Goal: Task Accomplishment & Management: Manage account settings

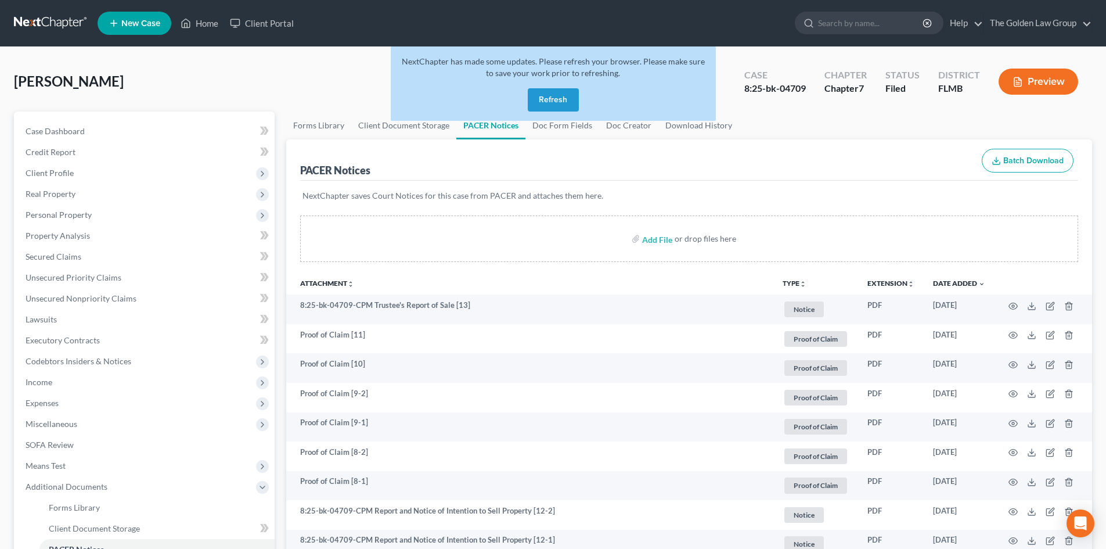
click at [38, 6] on nav "Home New Case Client Portal The Golden Law Group [EMAIL_ADDRESS][DOMAIN_NAME] M…" at bounding box center [553, 23] width 1106 height 46
click at [39, 18] on link at bounding box center [51, 23] width 74 height 21
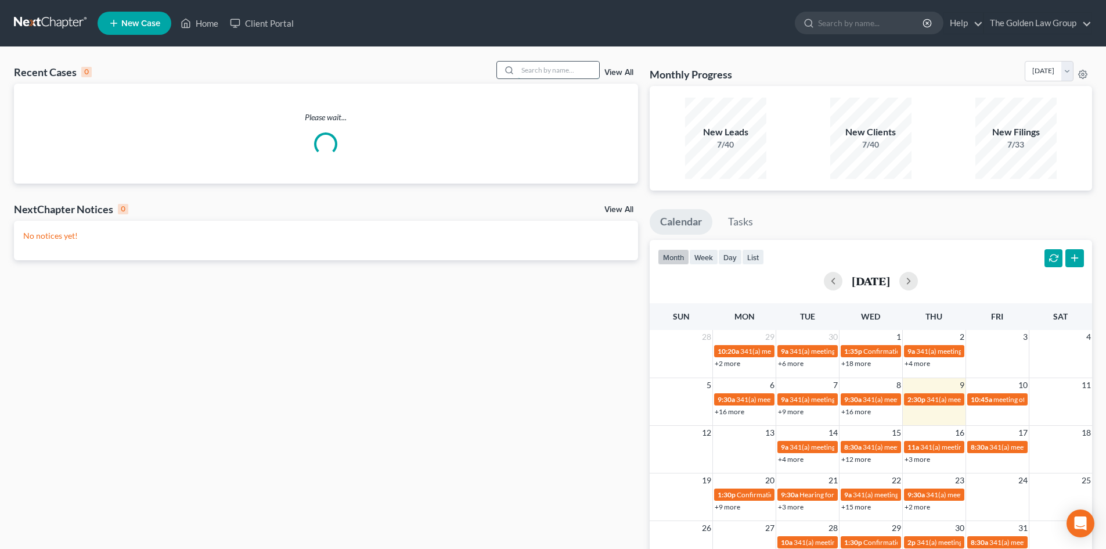
click at [588, 68] on input "search" at bounding box center [558, 70] width 81 height 17
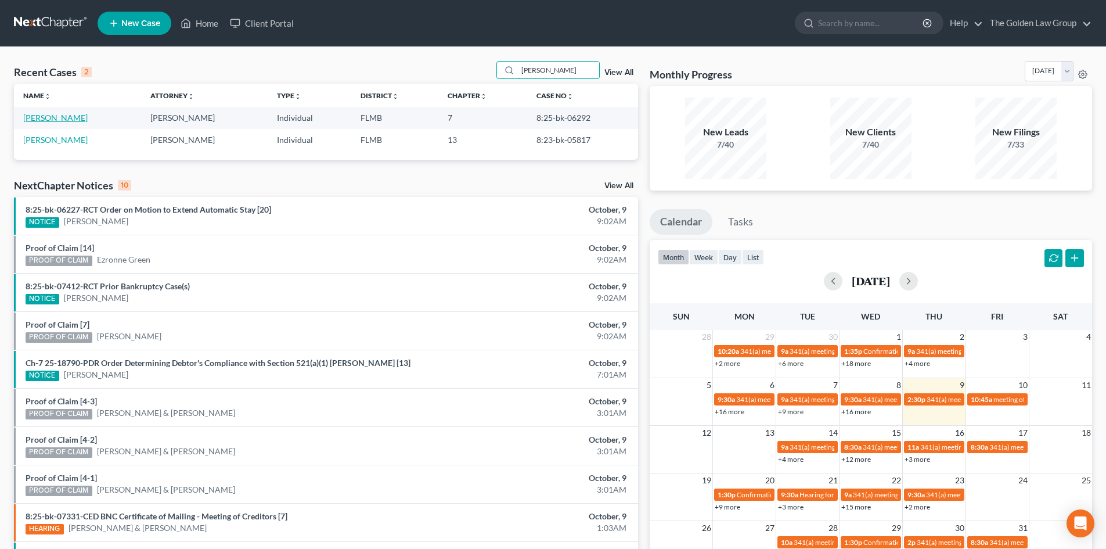
type input "Sedrick"
click at [70, 117] on link "Sedrick, Michael" at bounding box center [55, 118] width 64 height 10
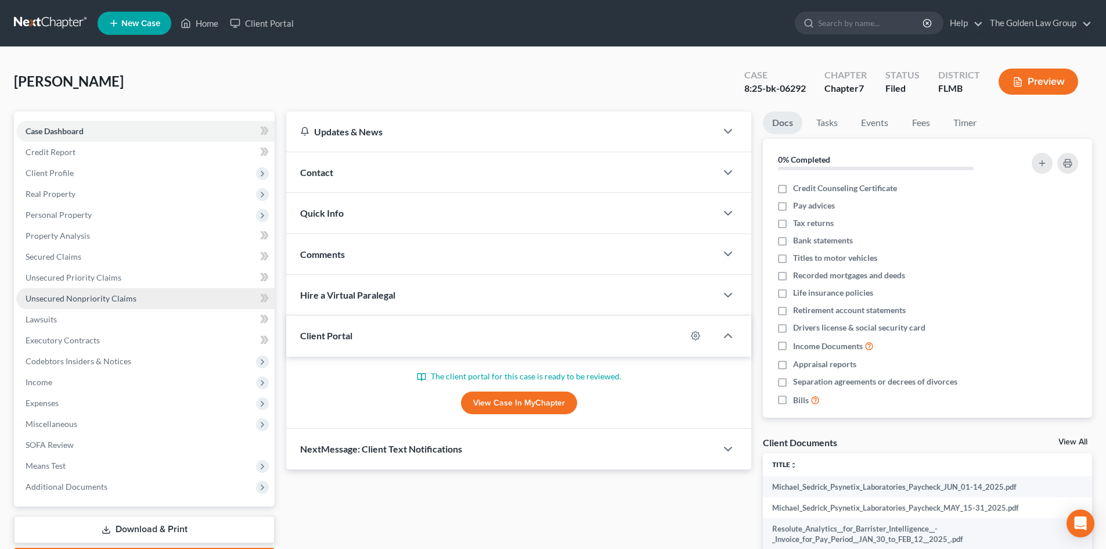
click at [89, 298] on span "Unsecured Nonpriority Claims" at bounding box center [81, 298] width 111 height 10
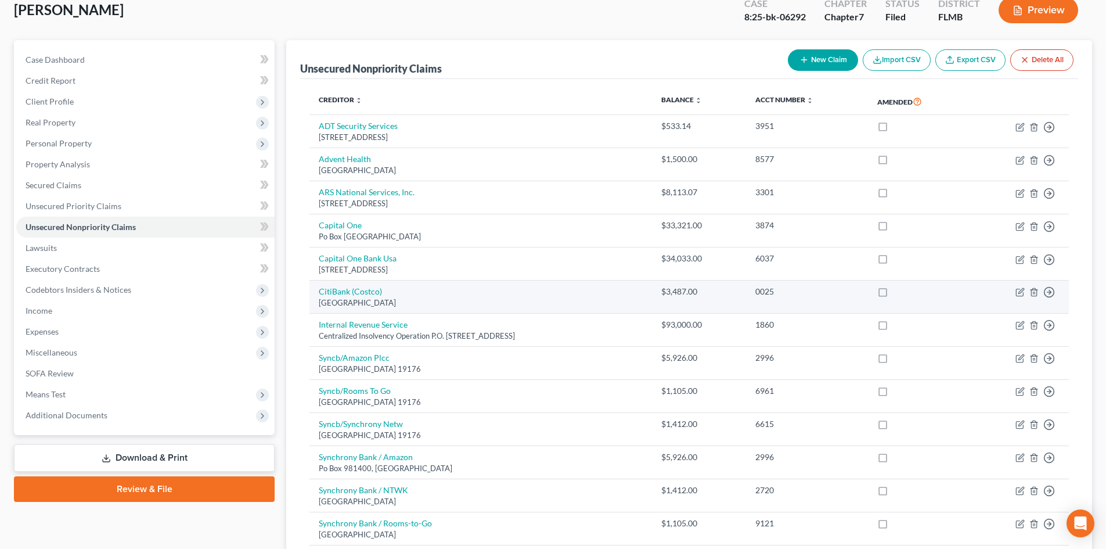
scroll to position [69, 0]
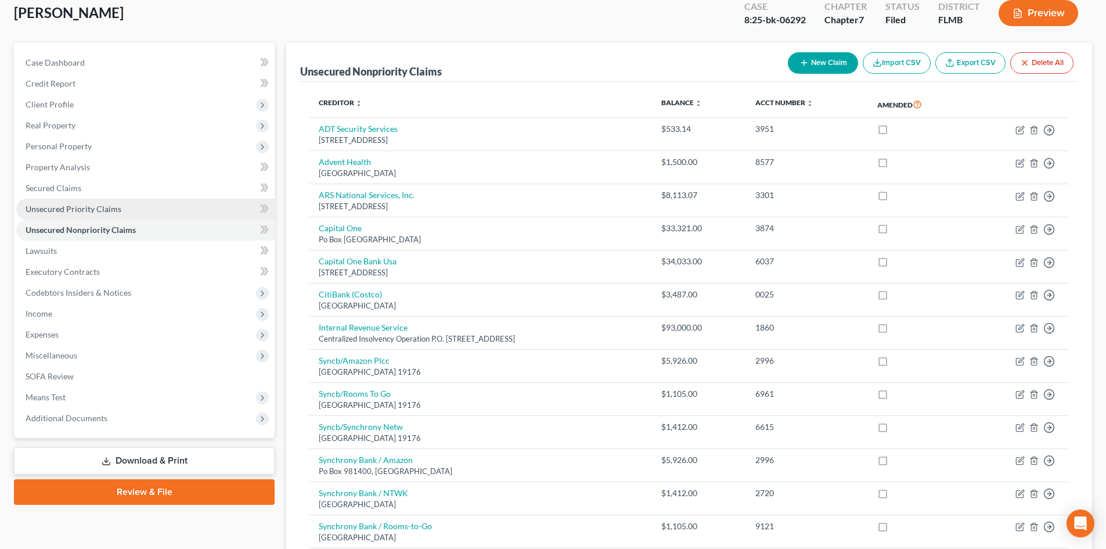
click at [73, 210] on span "Unsecured Priority Claims" at bounding box center [74, 209] width 96 height 10
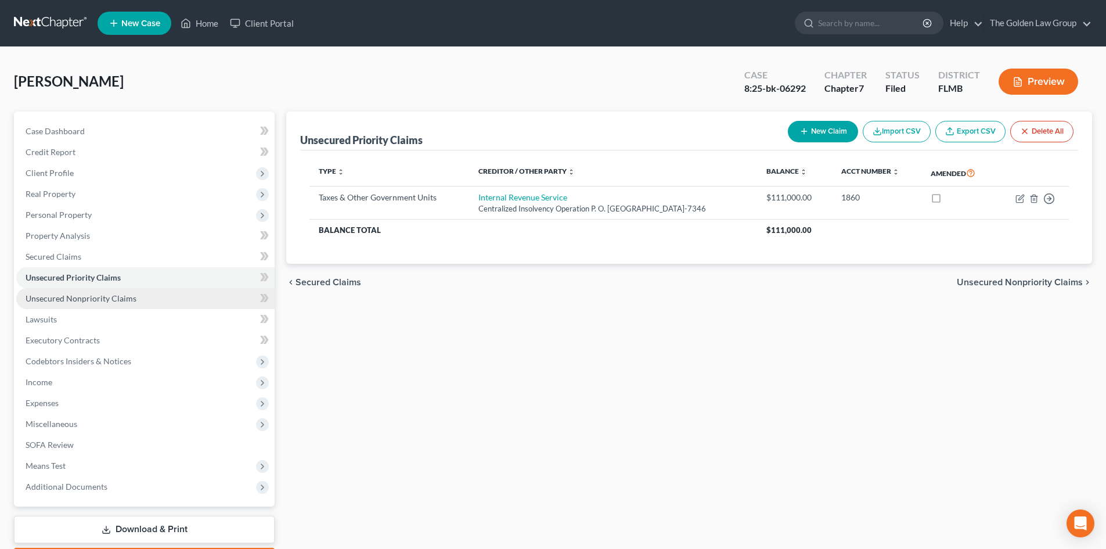
click at [74, 292] on link "Unsecured Nonpriority Claims" at bounding box center [145, 298] width 258 height 21
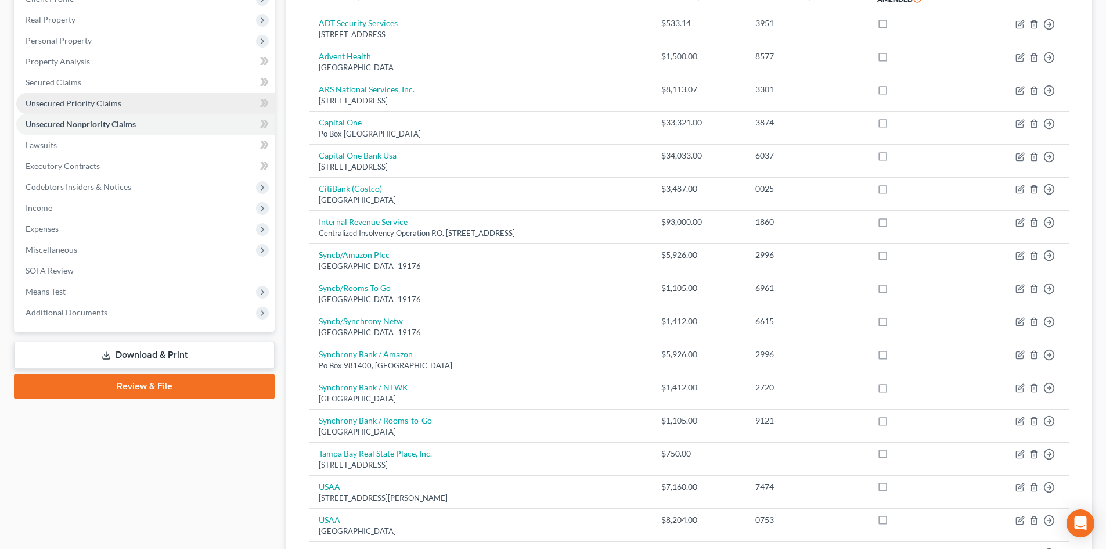
scroll to position [116, 0]
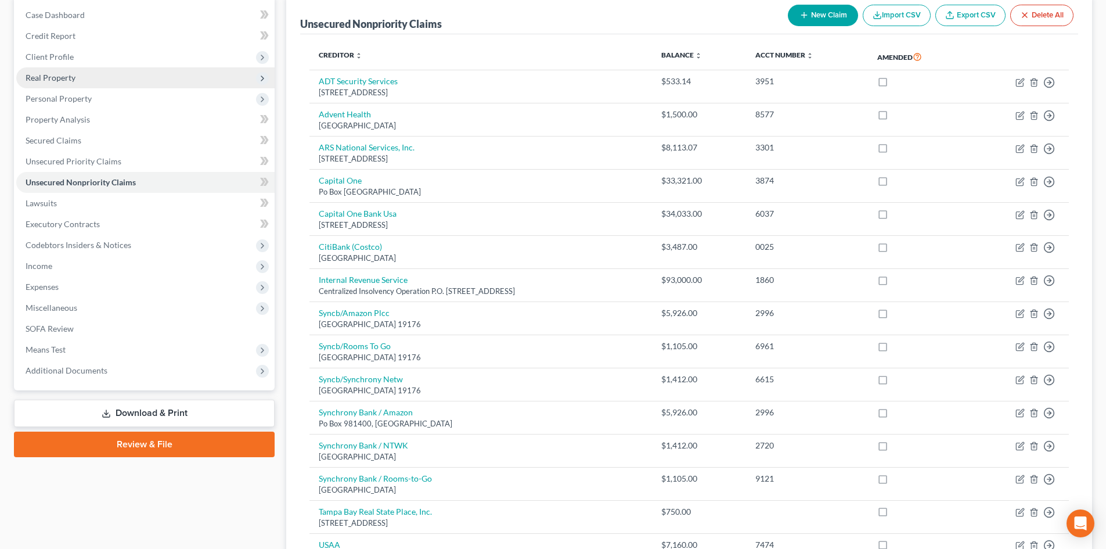
click at [70, 77] on span "Real Property" at bounding box center [51, 78] width 50 height 10
click at [165, 76] on span "Real Property" at bounding box center [145, 77] width 258 height 21
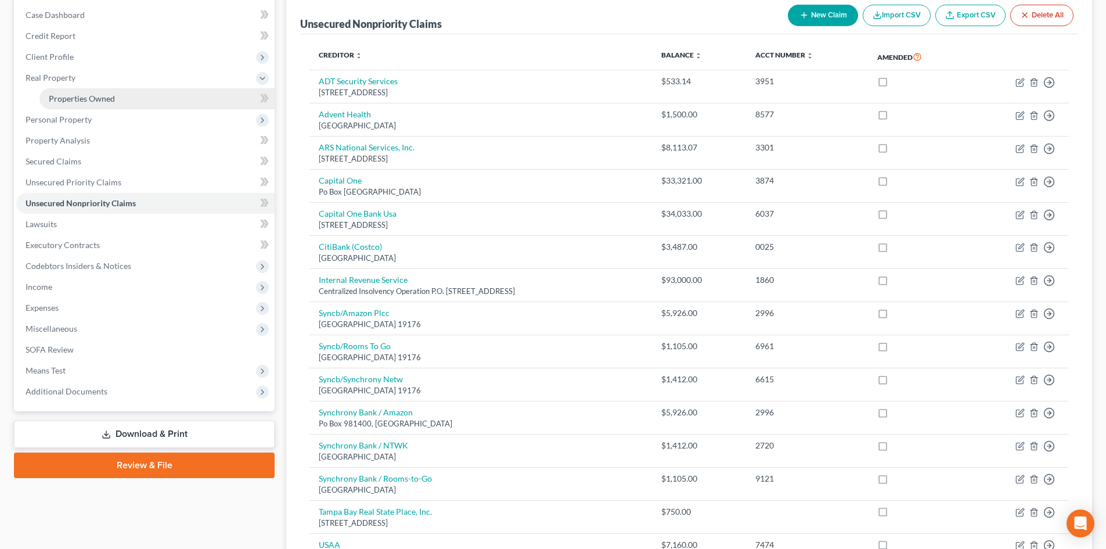
click at [107, 95] on span "Properties Owned" at bounding box center [82, 98] width 66 height 10
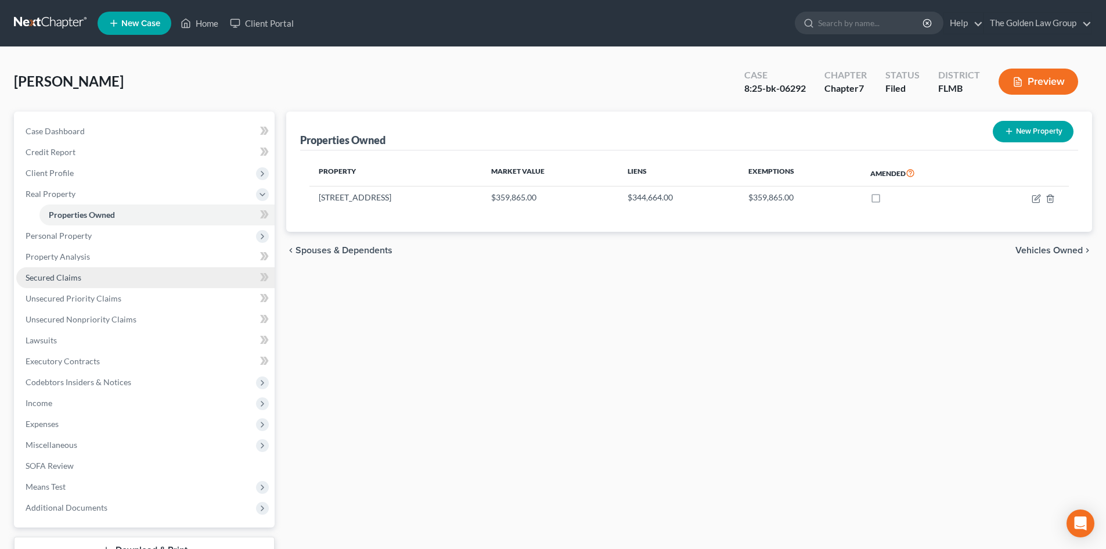
click at [77, 278] on span "Secured Claims" at bounding box center [54, 277] width 56 height 10
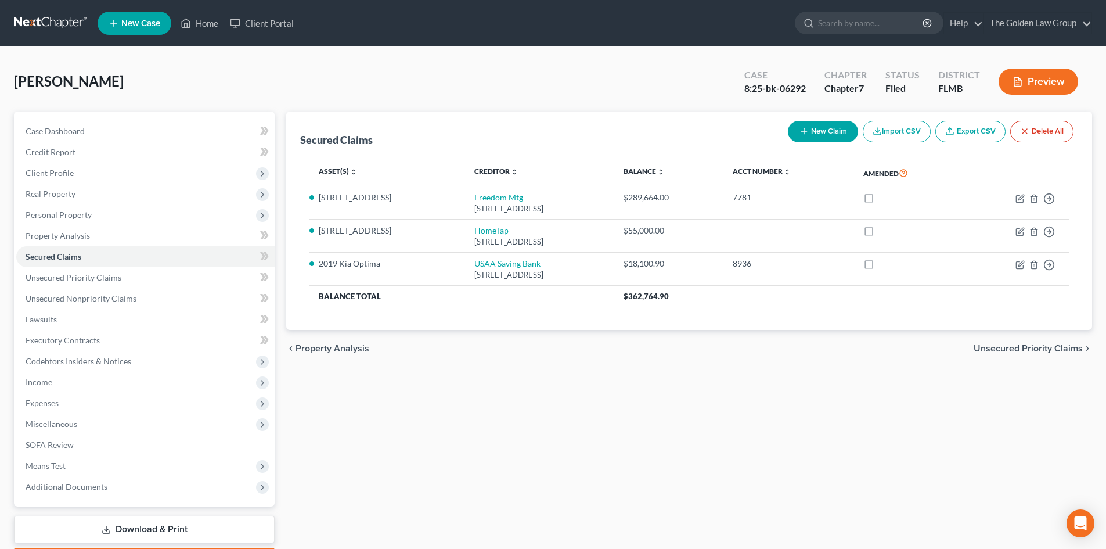
click at [1039, 81] on button "Preview" at bounding box center [1039, 82] width 80 height 26
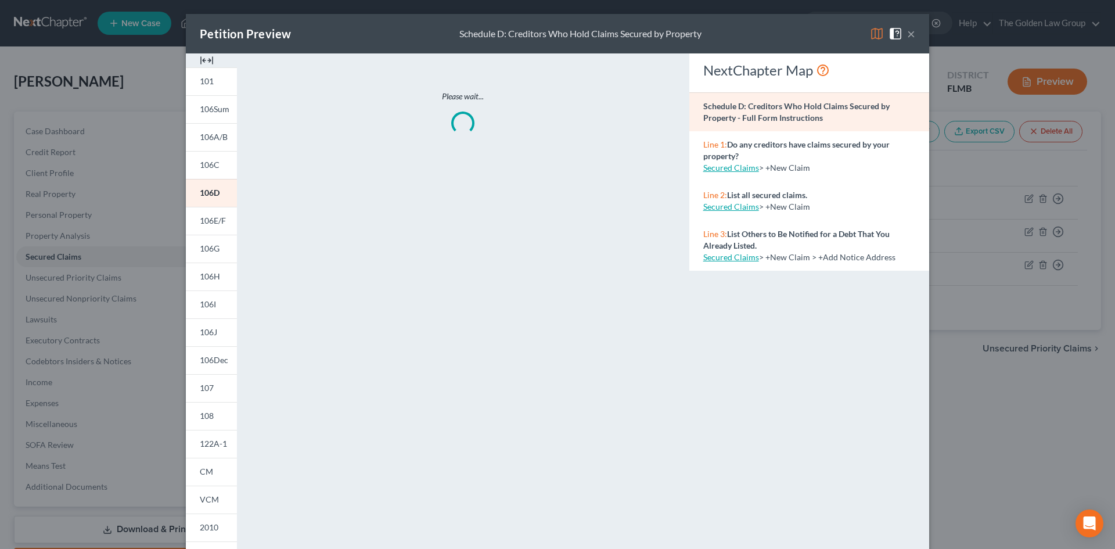
click at [873, 33] on img at bounding box center [877, 34] width 14 height 14
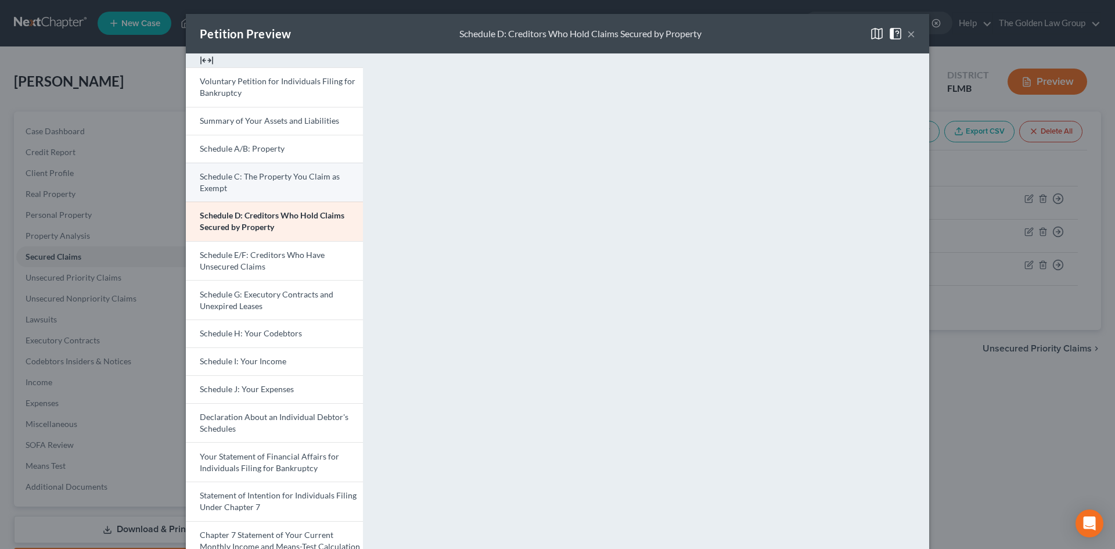
click at [284, 180] on span "Schedule C: The Property You Claim as Exempt" at bounding box center [270, 181] width 140 height 21
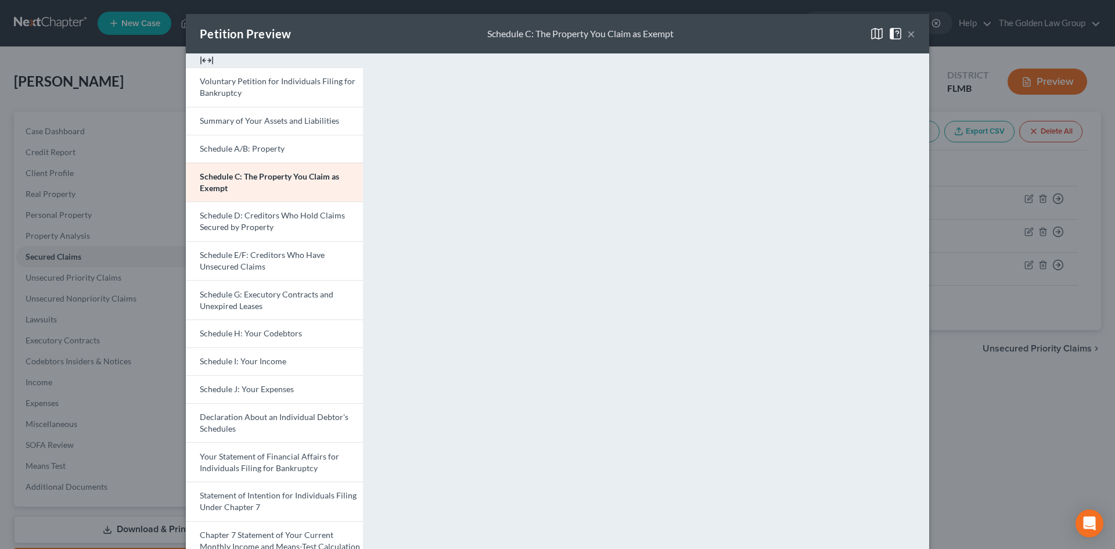
click at [909, 33] on button "×" at bounding box center [911, 34] width 8 height 14
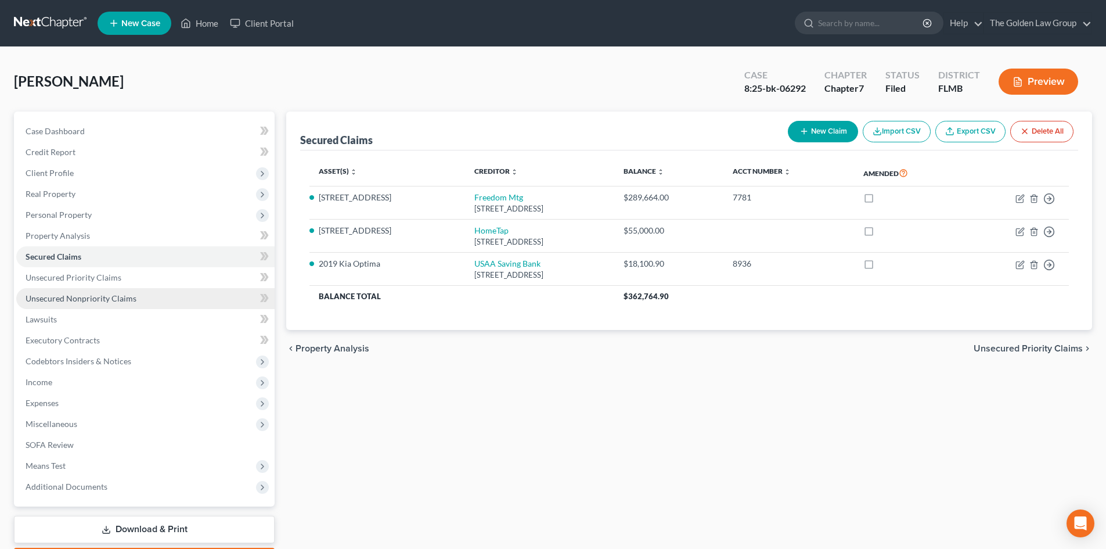
click at [103, 293] on span "Unsecured Nonpriority Claims" at bounding box center [81, 298] width 111 height 10
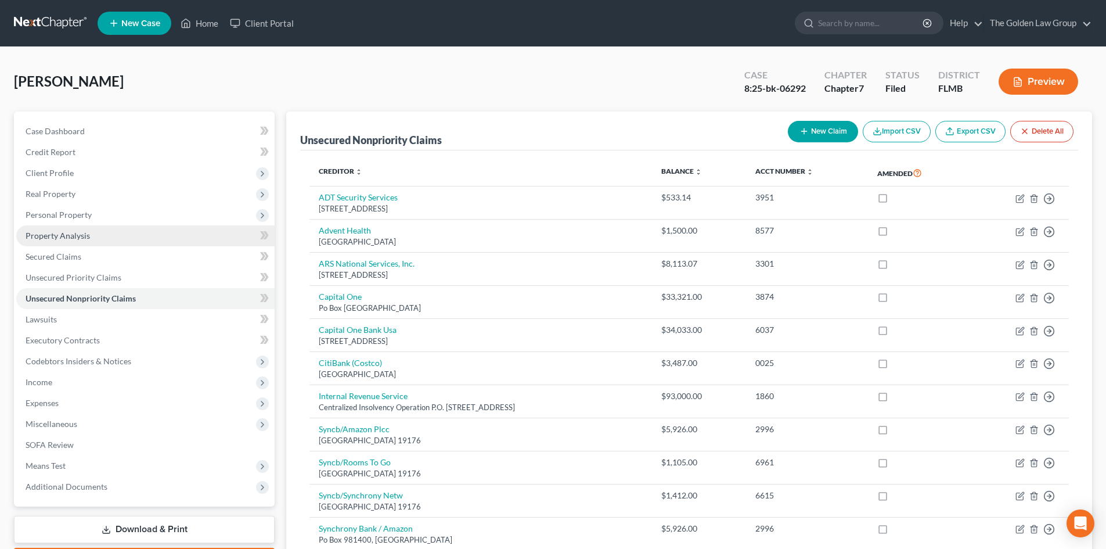
click at [82, 239] on span "Property Analysis" at bounding box center [58, 236] width 64 height 10
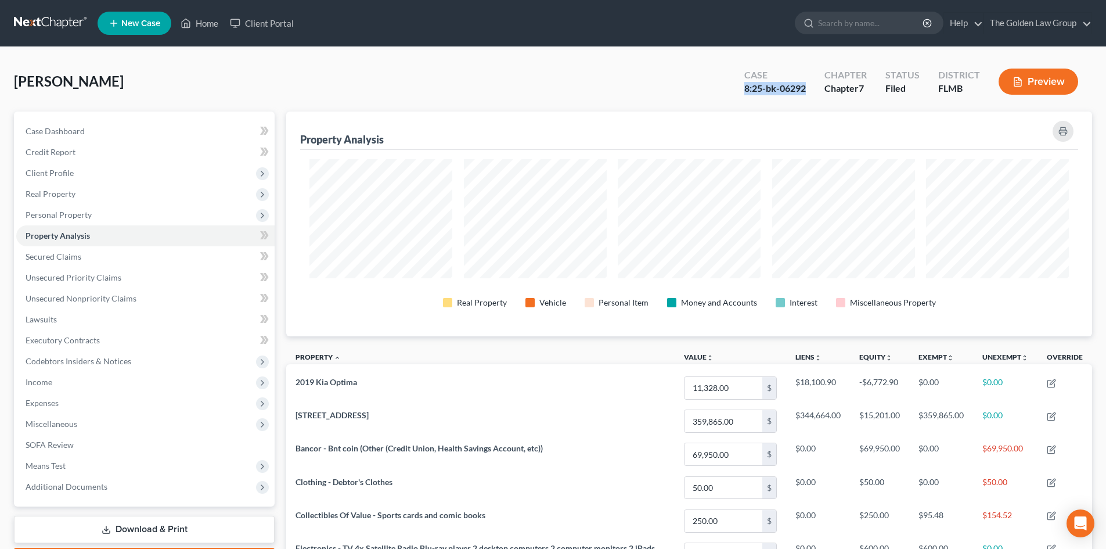
drag, startPoint x: 809, startPoint y: 87, endPoint x: 719, endPoint y: 87, distance: 90.0
click at [723, 87] on div "Sedrick, Michael Upgraded Case 8:25-bk-06292 Chapter Chapter 7 Status Filed Dis…" at bounding box center [553, 86] width 1078 height 51
click at [671, 82] on div "Sedrick, Michael Upgraded Case 8:25-bk-06292 Chapter Chapter 7 Status Filed Dis…" at bounding box center [553, 86] width 1078 height 51
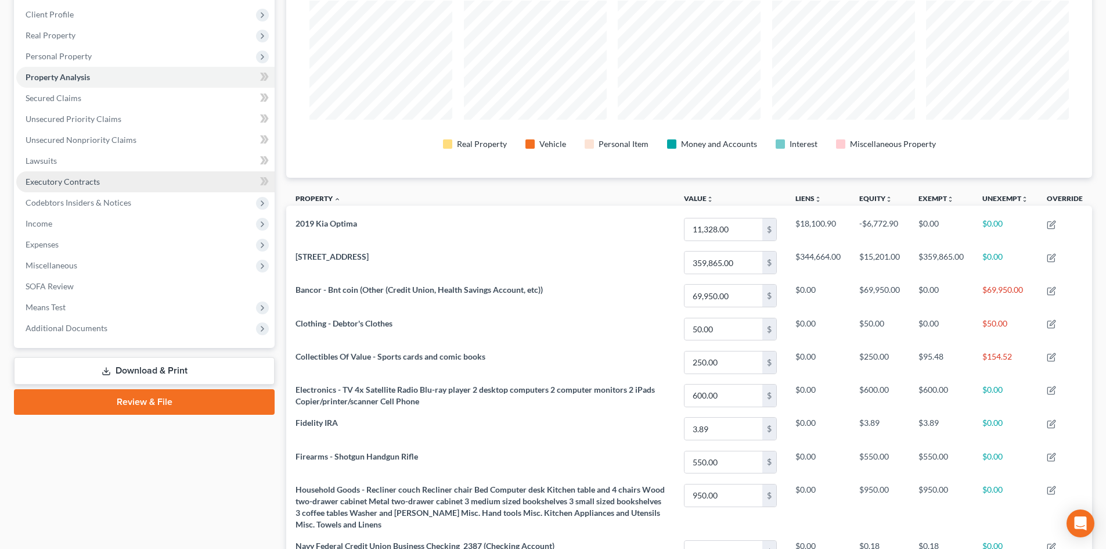
scroll to position [174, 0]
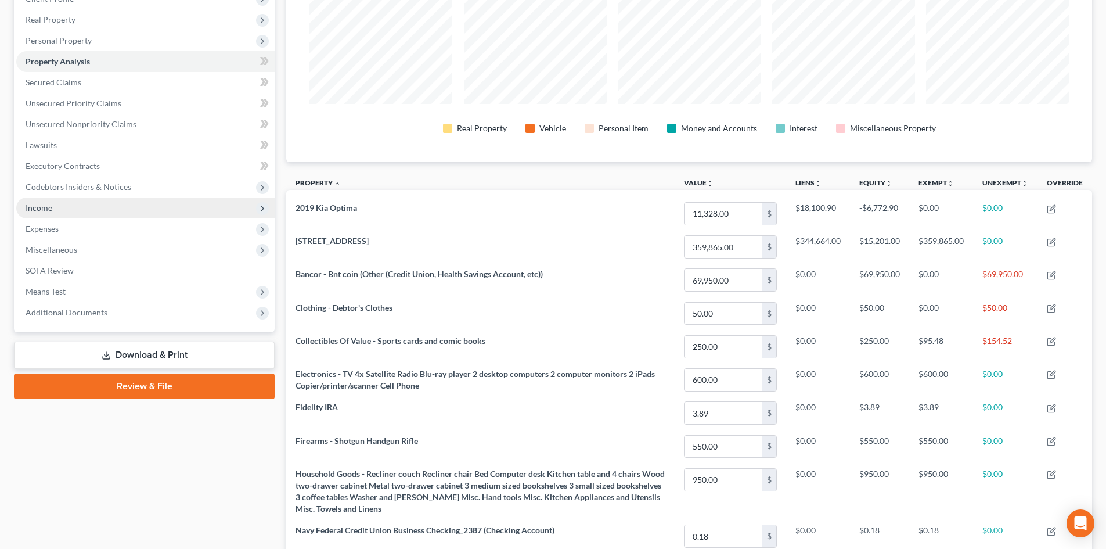
click at [55, 211] on span "Income" at bounding box center [145, 207] width 258 height 21
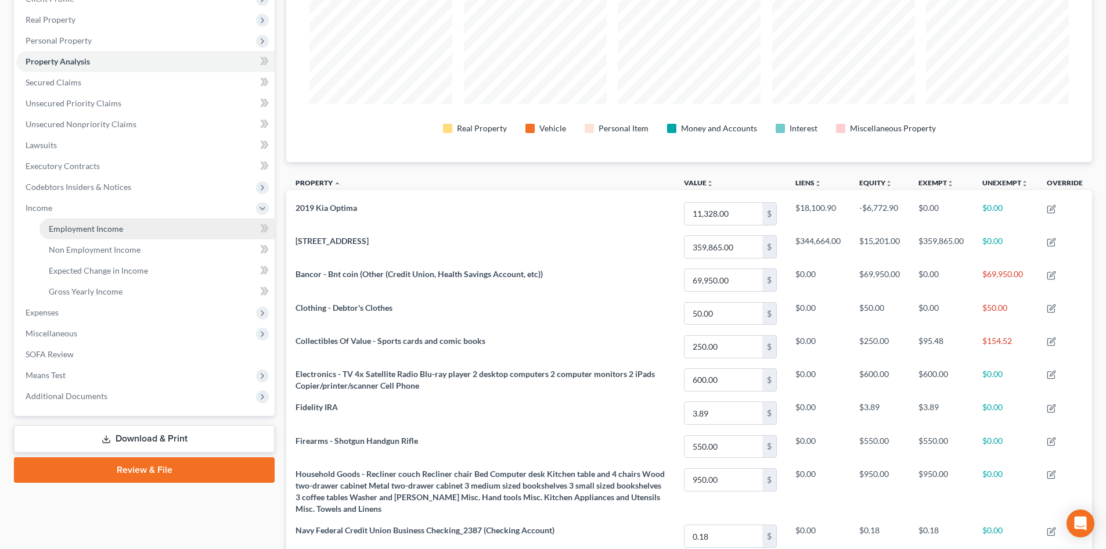
click at [79, 229] on span "Employment Income" at bounding box center [86, 229] width 74 height 10
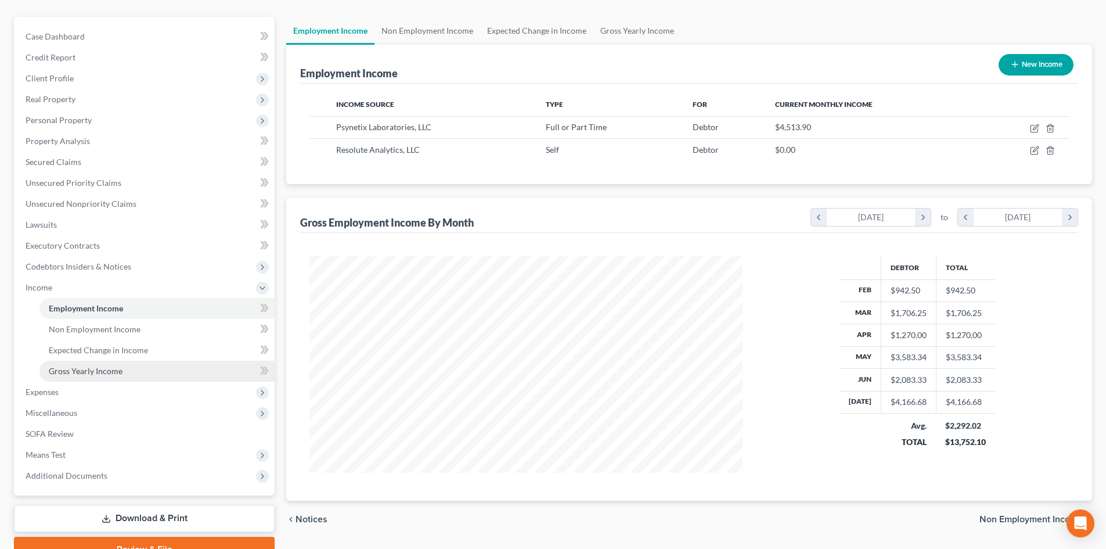
scroll to position [152, 0]
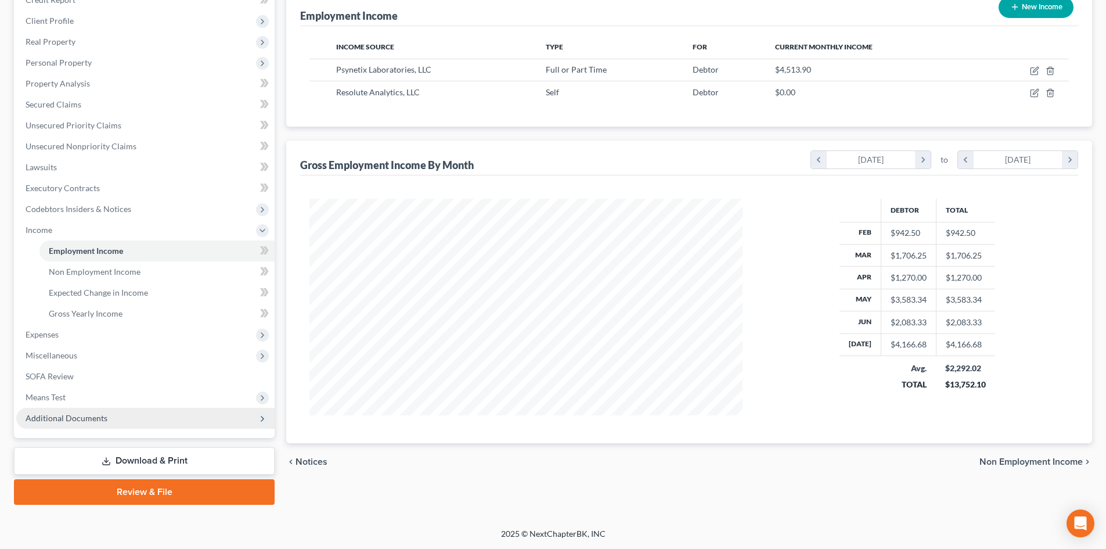
drag, startPoint x: 81, startPoint y: 420, endPoint x: 87, endPoint y: 417, distance: 6.5
click at [81, 420] on span "Additional Documents" at bounding box center [67, 418] width 82 height 10
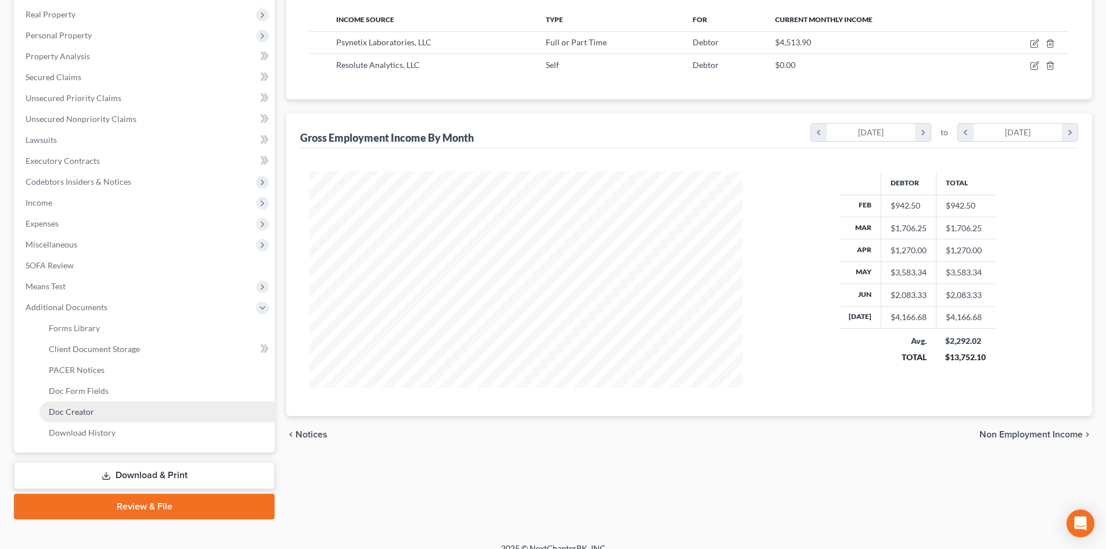
scroll to position [194, 0]
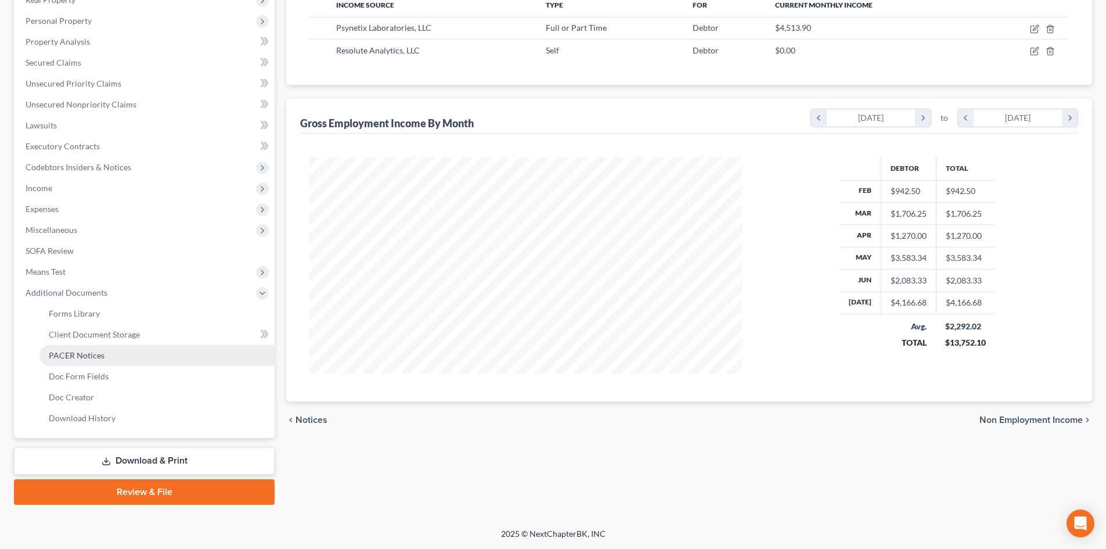
click at [87, 358] on span "PACER Notices" at bounding box center [77, 355] width 56 height 10
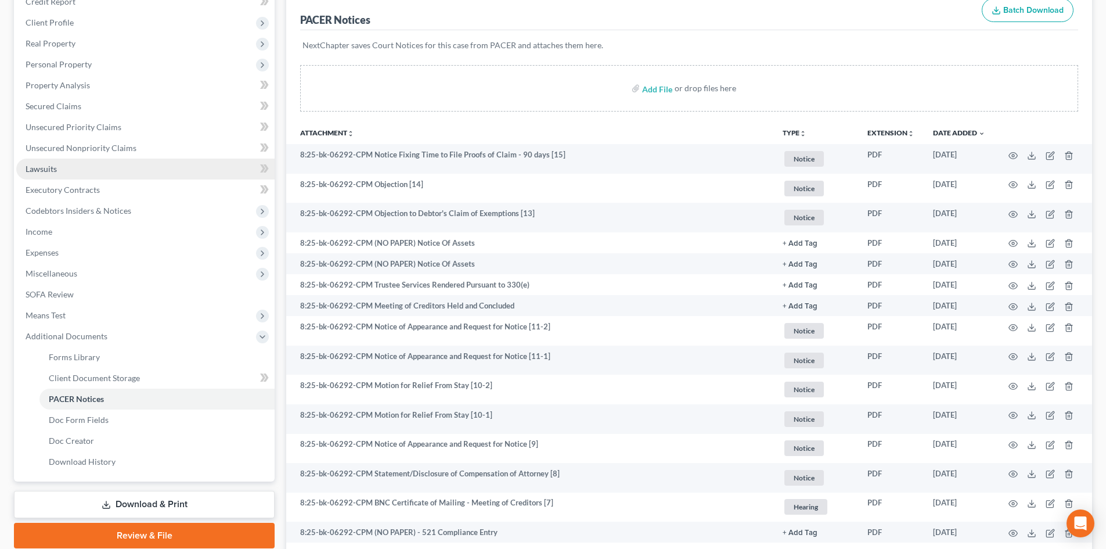
scroll to position [174, 0]
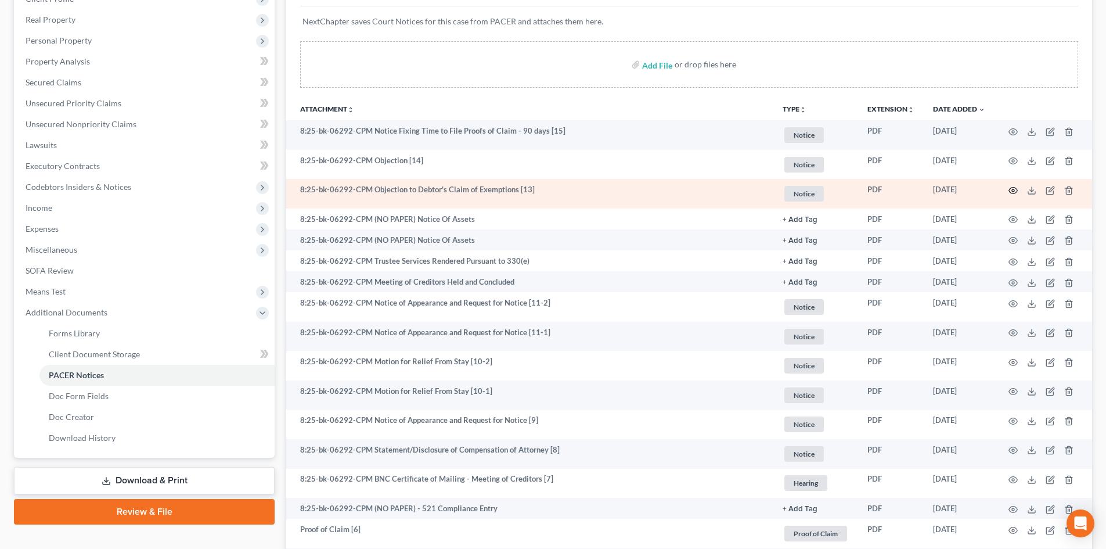
click at [1014, 189] on icon "button" at bounding box center [1013, 190] width 9 height 9
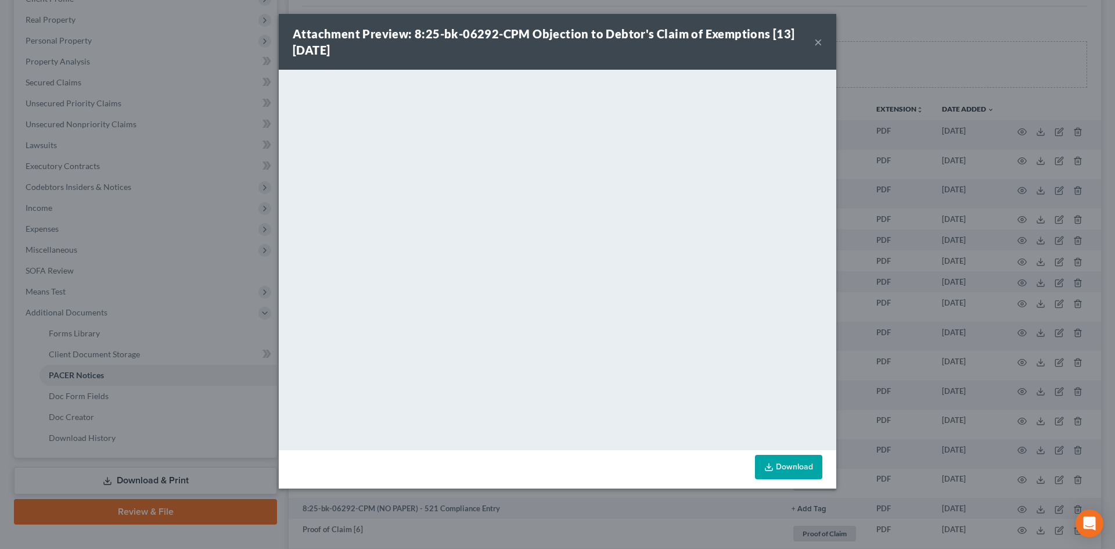
click at [817, 40] on button "×" at bounding box center [818, 42] width 8 height 14
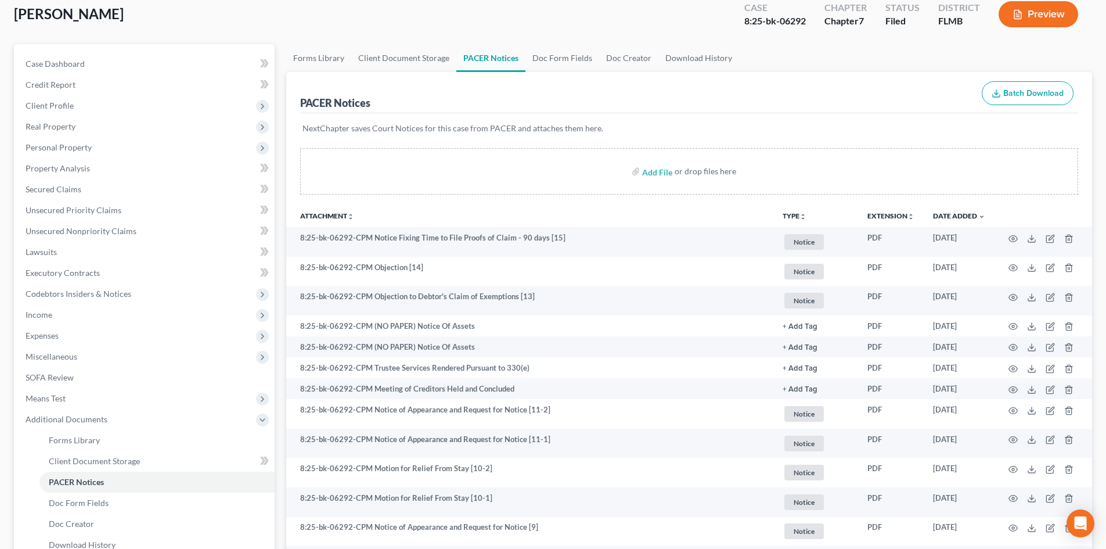
scroll to position [0, 0]
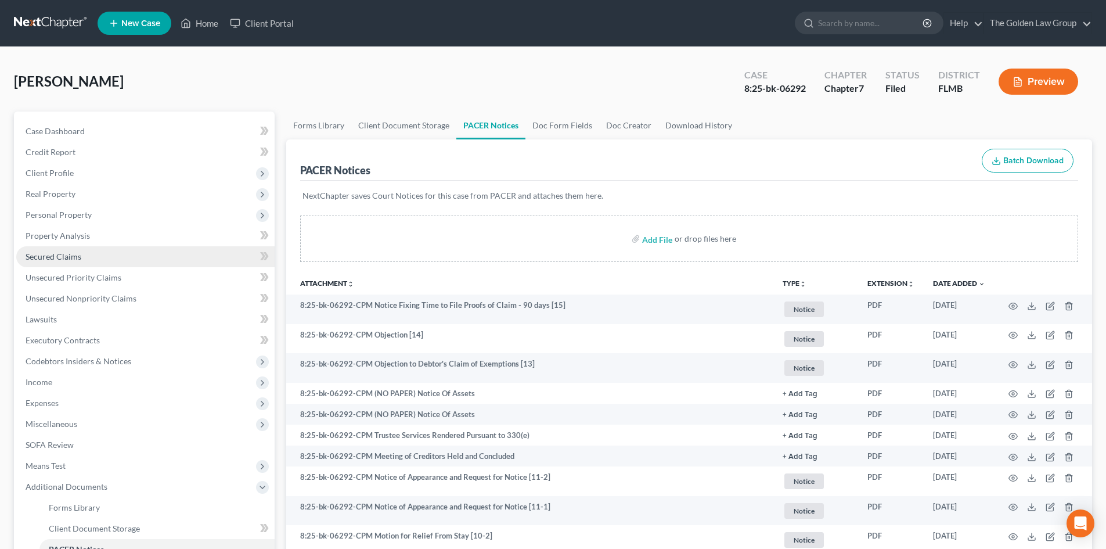
click at [67, 253] on span "Secured Claims" at bounding box center [54, 256] width 56 height 10
